Goal: Navigation & Orientation: Find specific page/section

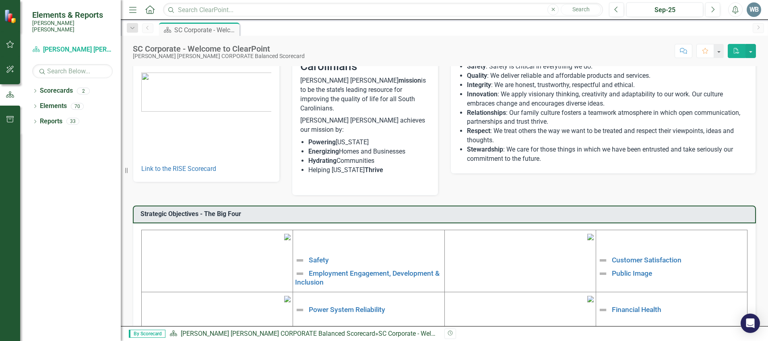
scroll to position [60, 0]
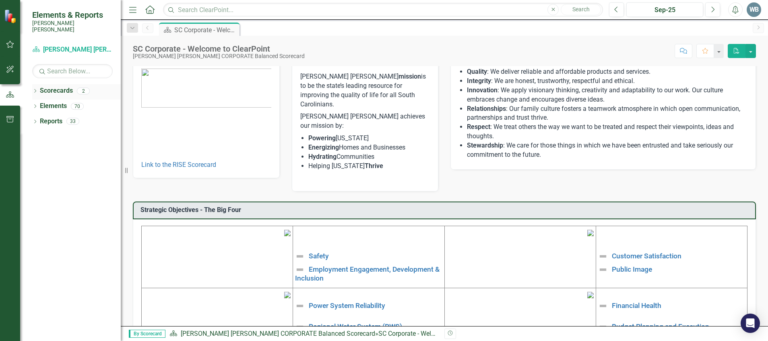
click at [36, 89] on icon "Dropdown" at bounding box center [35, 91] width 6 height 4
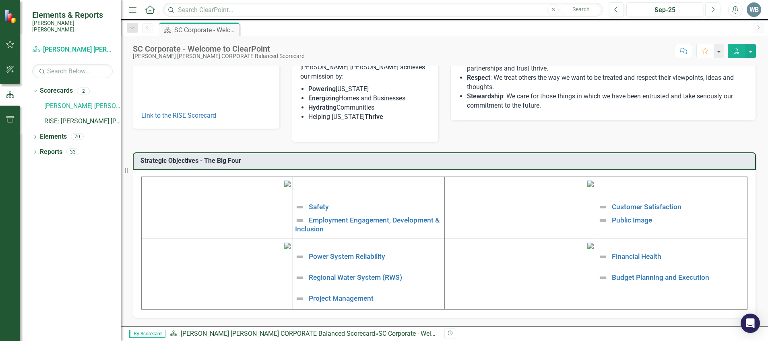
scroll to position [165, 0]
click at [650, 203] on link "Customer Satisfaction" at bounding box center [647, 207] width 70 height 8
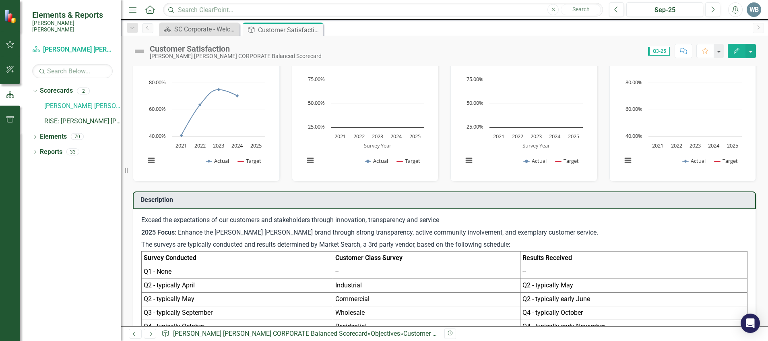
scroll to position [29, 0]
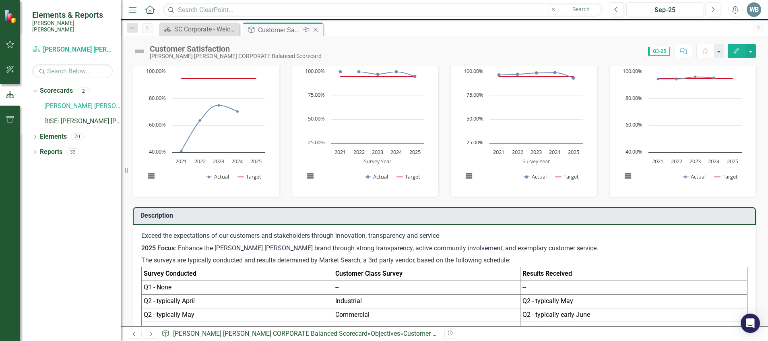
click at [318, 27] on icon "Close" at bounding box center [316, 30] width 8 height 6
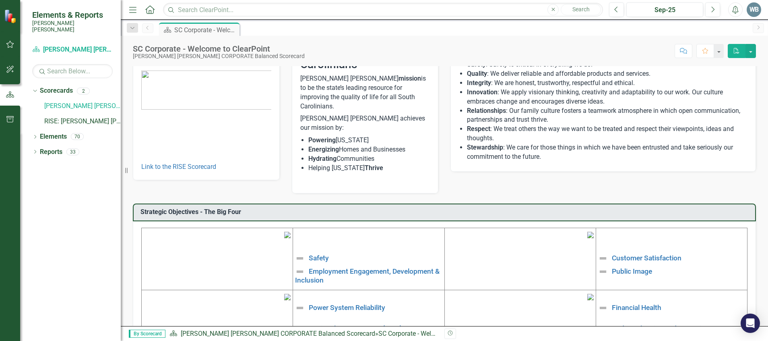
scroll to position [81, 0]
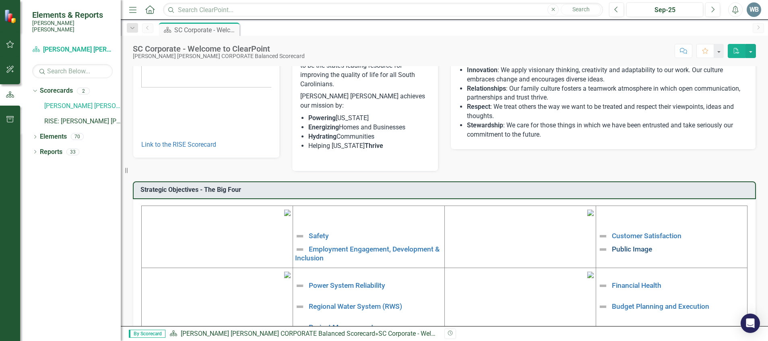
click at [634, 244] on link "Public Image" at bounding box center [632, 248] width 40 height 8
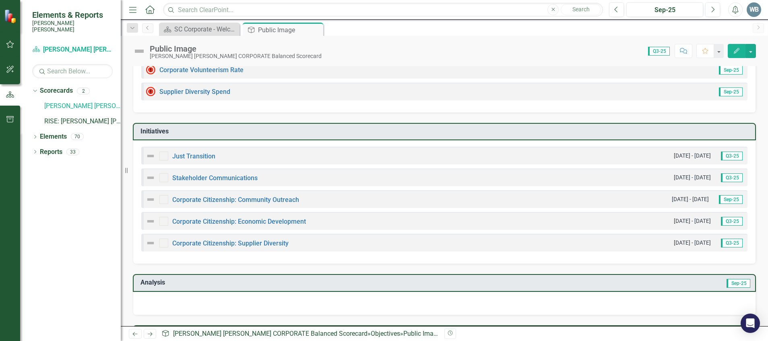
scroll to position [101, 0]
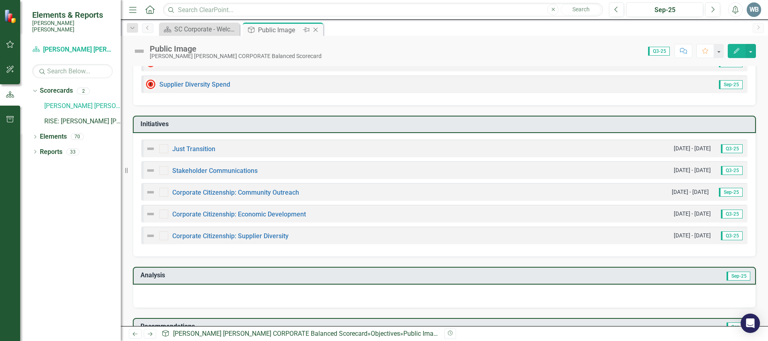
click at [317, 34] on div "Close" at bounding box center [316, 30] width 10 height 10
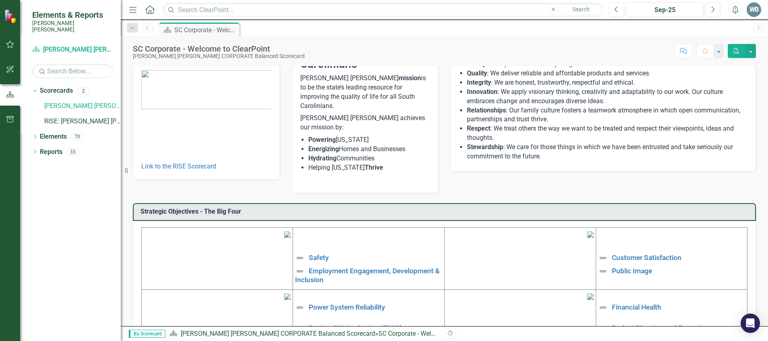
scroll to position [60, 0]
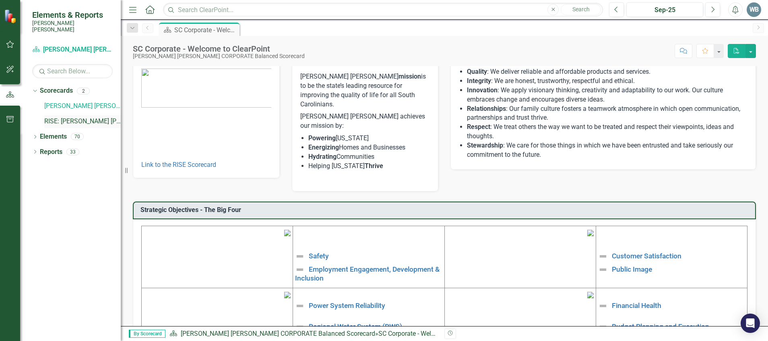
click at [82, 117] on link "RISE: [PERSON_NAME] [PERSON_NAME] Recognizing Innovation, Safety and Excellence" at bounding box center [82, 121] width 77 height 9
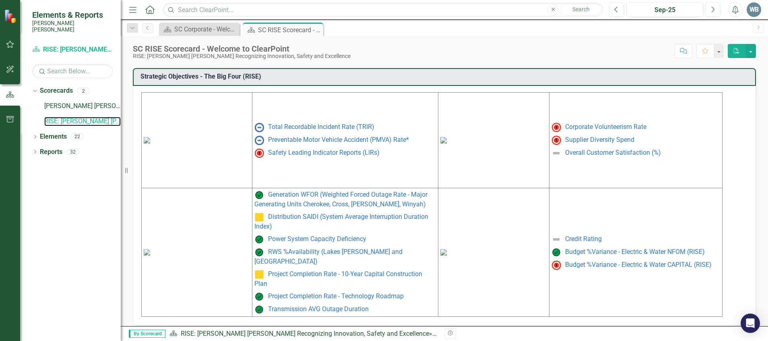
scroll to position [355, 0]
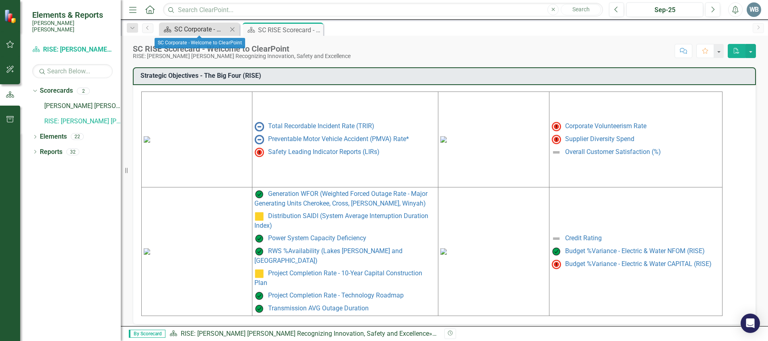
click at [176, 24] on div "SC Corporate - Welcome to ClearPoint" at bounding box center [200, 29] width 53 height 10
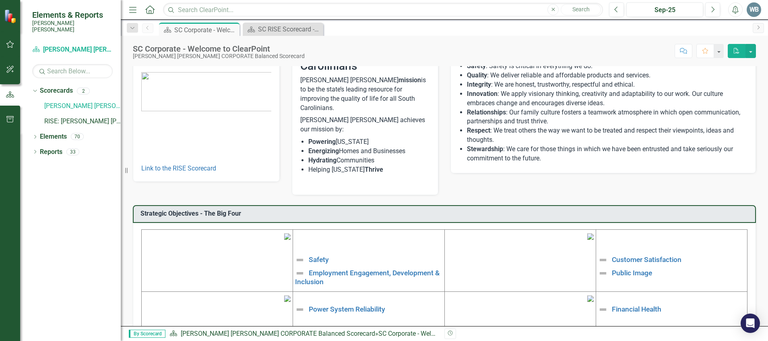
scroll to position [60, 0]
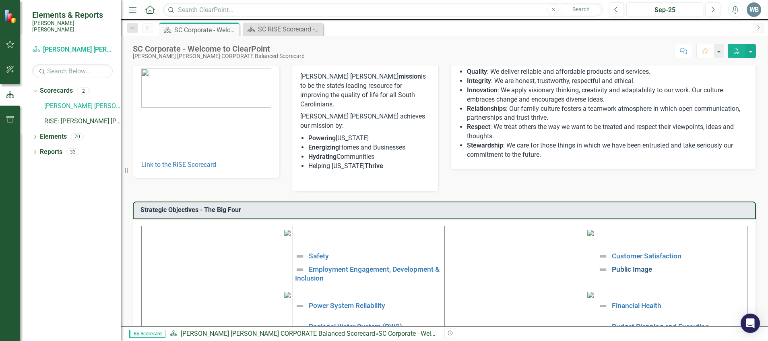
click at [617, 265] on link "Public Image" at bounding box center [632, 269] width 40 height 8
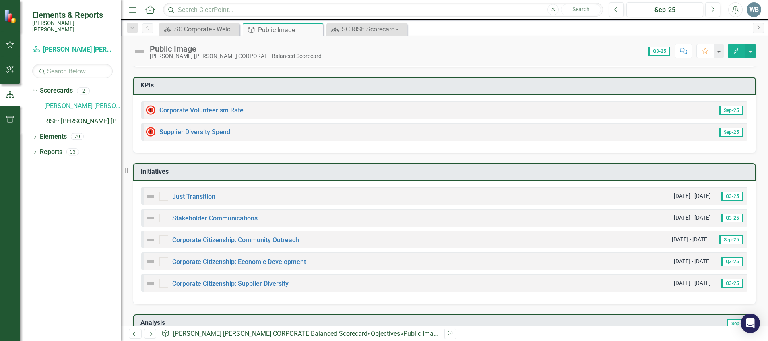
scroll to position [60, 0]
